Goal: Answer question/provide support

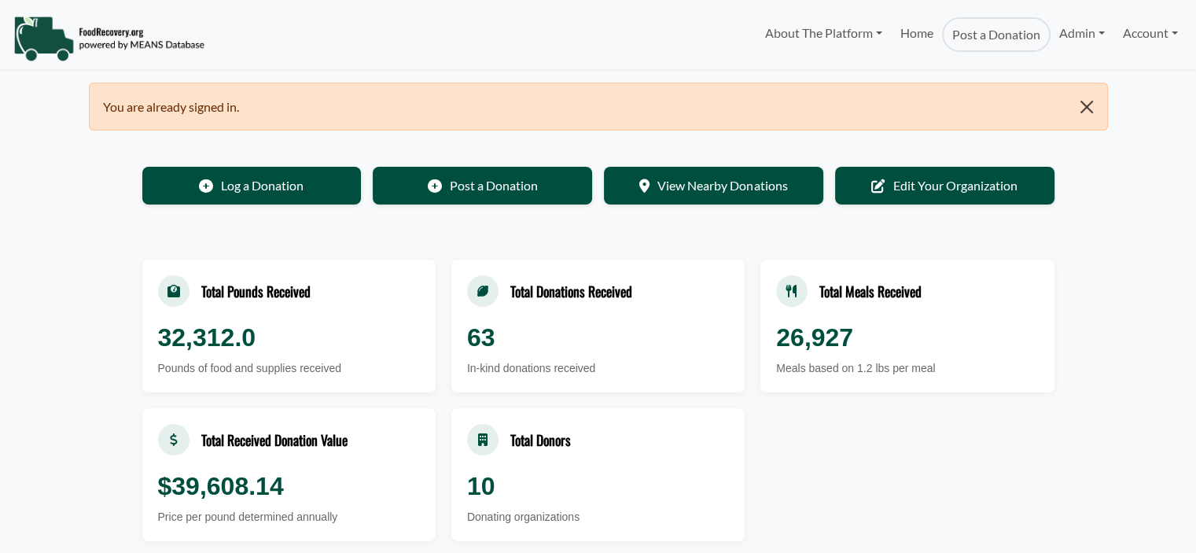
select select "Language Translate Widget"
click at [1091, 32] on link "Admin" at bounding box center [1081, 32] width 63 height 31
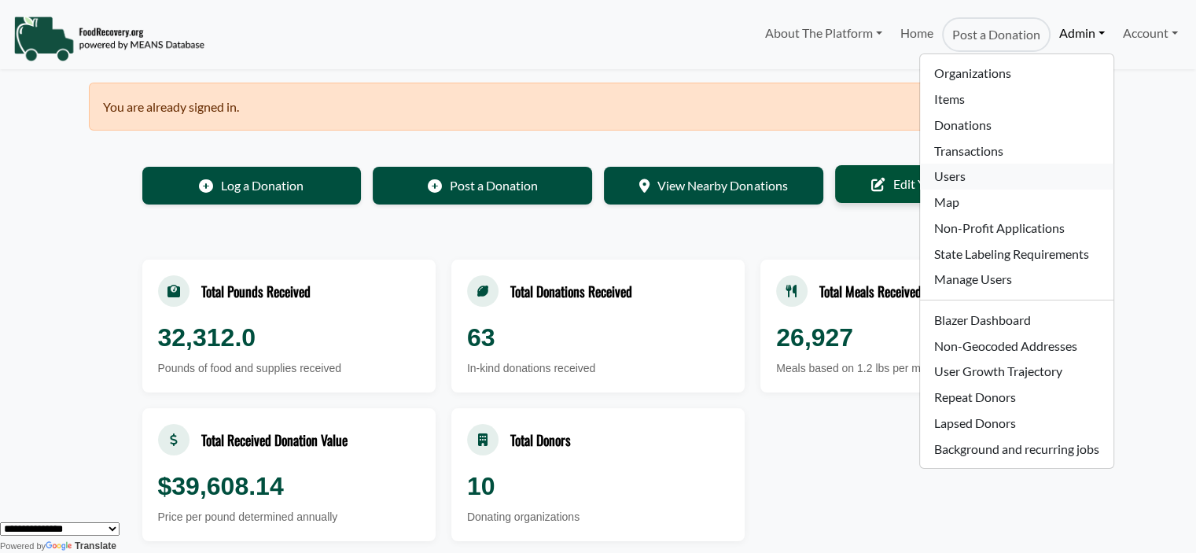
click at [963, 173] on link "Users" at bounding box center [1016, 177] width 193 height 26
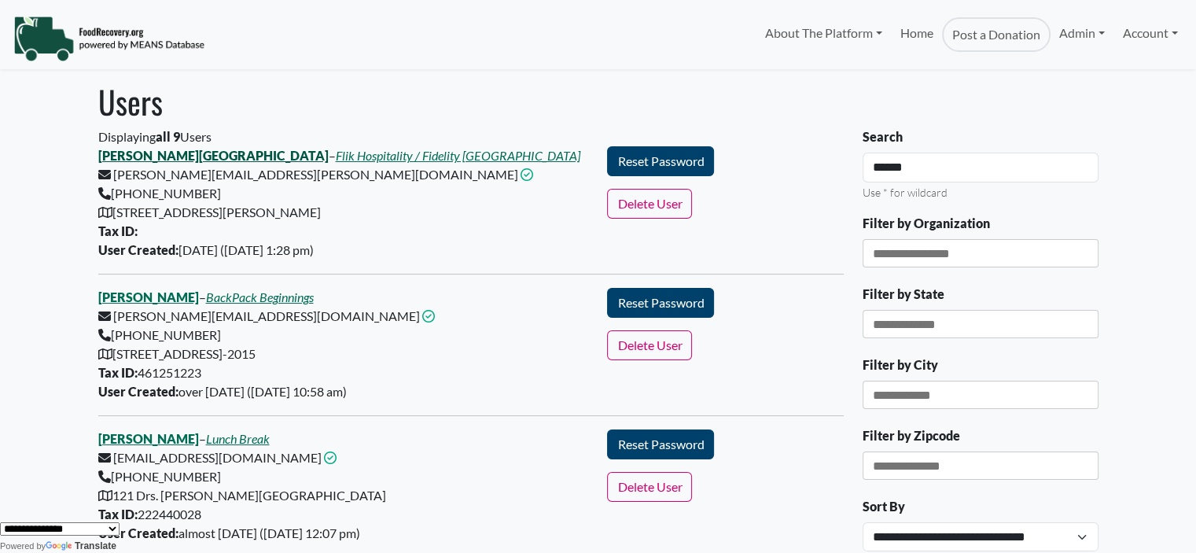
click at [140, 153] on link "Parker Turbeville" at bounding box center [213, 155] width 230 height 15
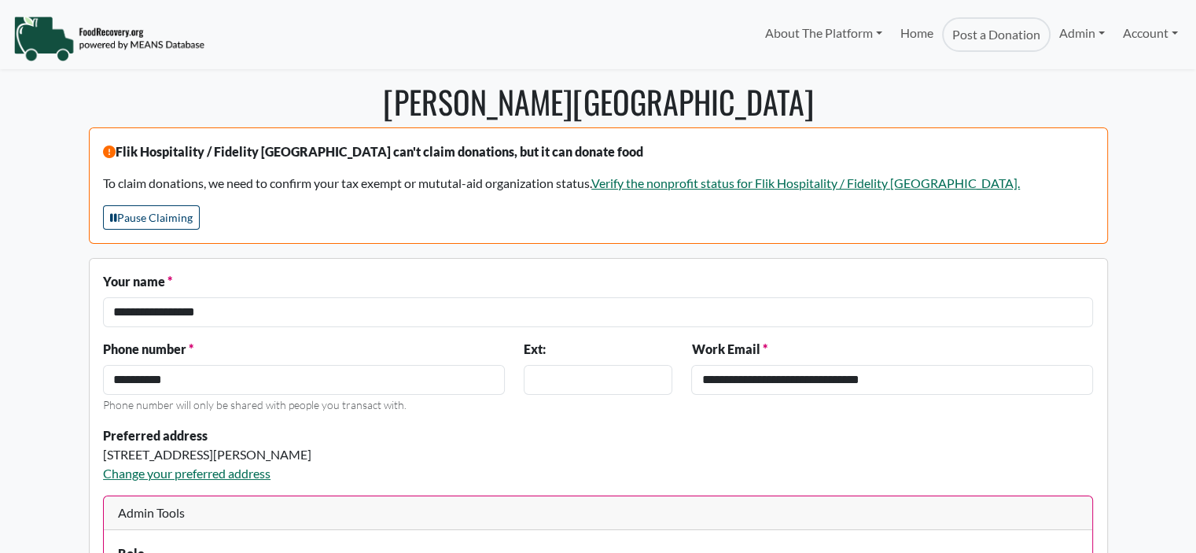
select select "Language Translate Widget"
